Goal: Task Accomplishment & Management: Manage account settings

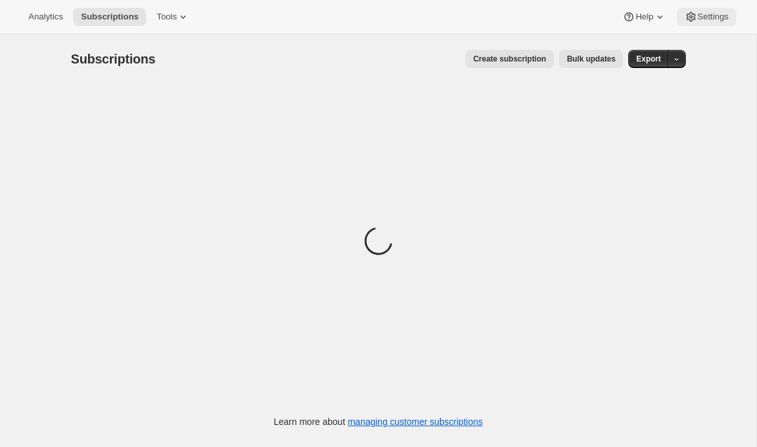
click at [707, 23] on button "Settings" at bounding box center [707, 17] width 60 height 18
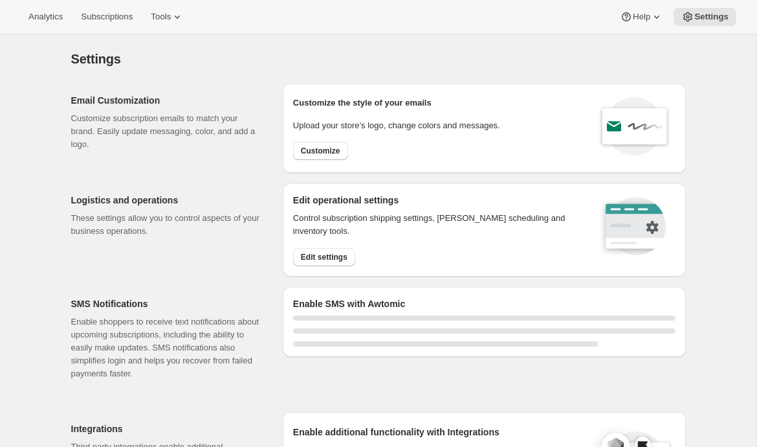
select select "22:00"
select select "09:00"
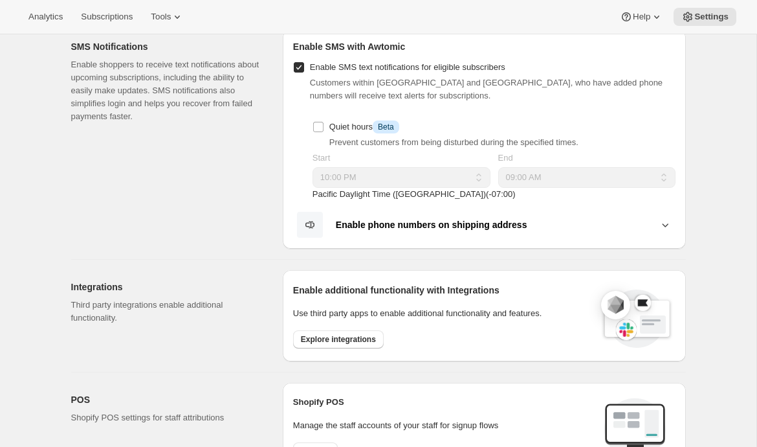
scroll to position [261, 0]
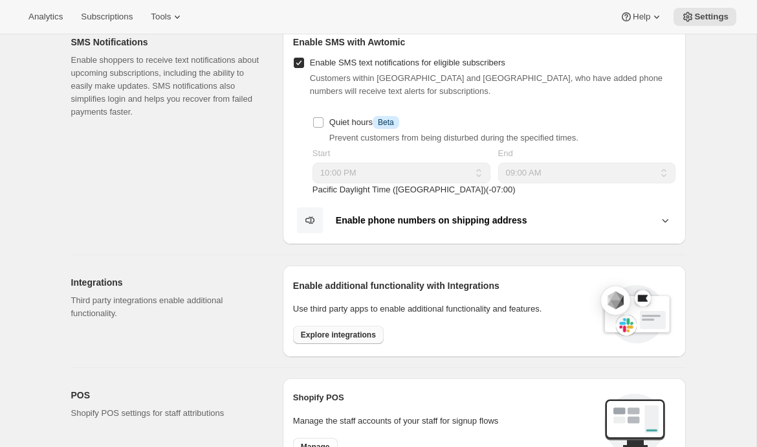
click at [315, 326] on button "Explore integrations" at bounding box center [338, 335] width 91 height 18
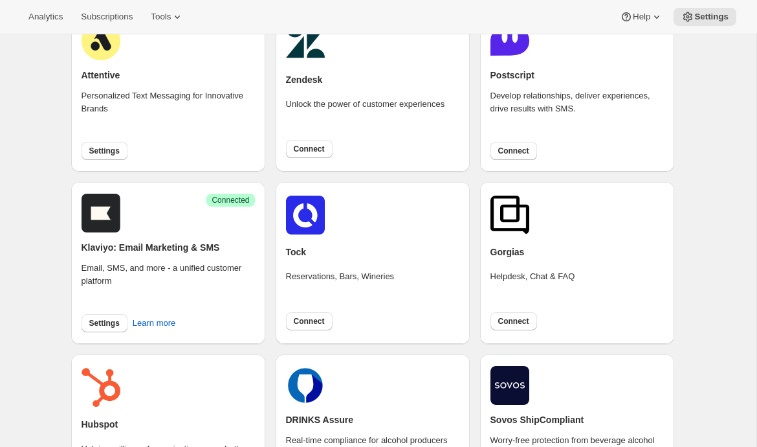
scroll to position [87, 0]
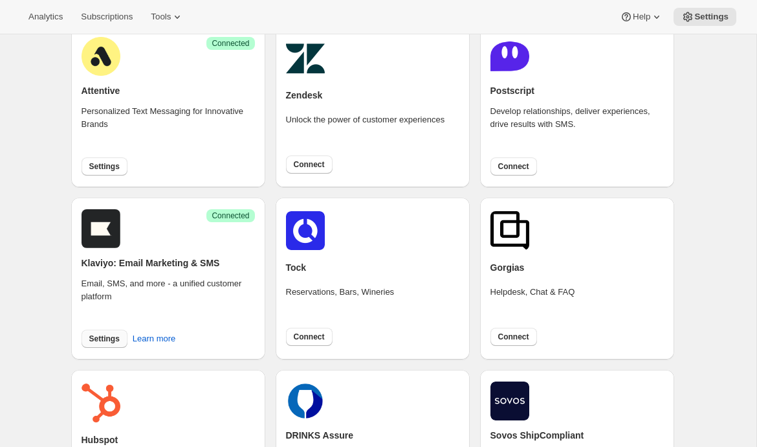
click at [93, 336] on span "Settings" at bounding box center [104, 338] width 30 height 10
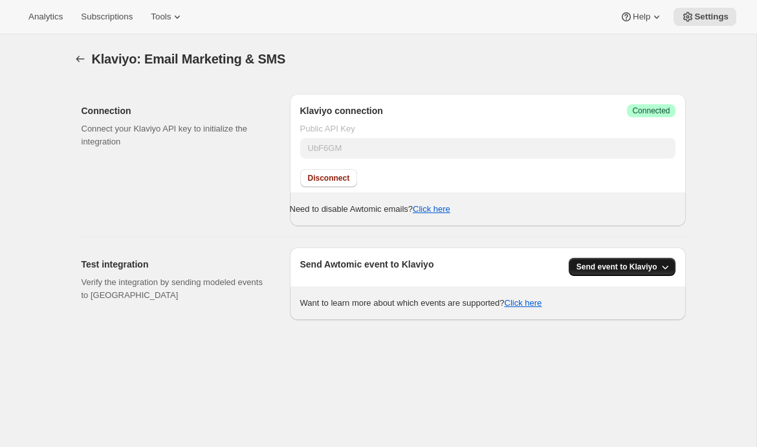
click at [670, 261] on icon "button" at bounding box center [665, 266] width 13 height 13
click at [638, 301] on button "Send event to Klaviyo" at bounding box center [619, 293] width 89 height 21
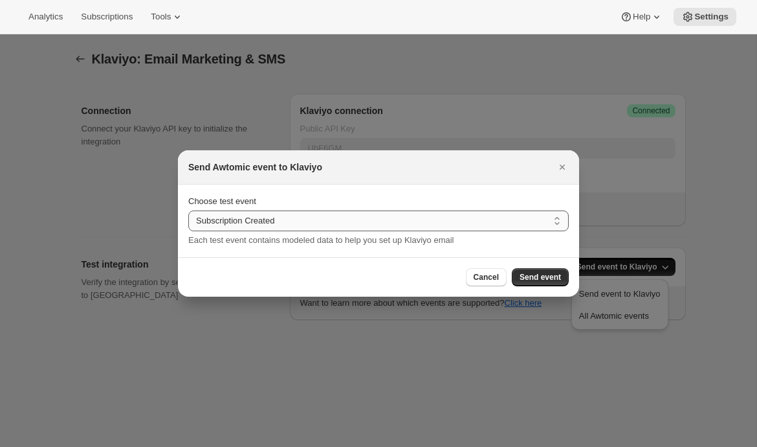
click at [463, 225] on select "Subscription Created Subscription Cancelled Subscription Changed Frequency Subs…" at bounding box center [378, 220] width 381 height 21
click at [564, 162] on icon "Close" at bounding box center [562, 167] width 13 height 13
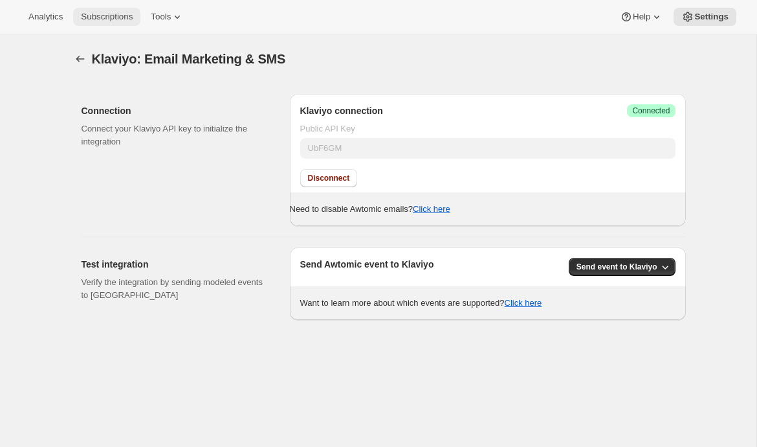
click at [100, 21] on span "Subscriptions" at bounding box center [107, 17] width 52 height 10
